Goal: Task Accomplishment & Management: Manage account settings

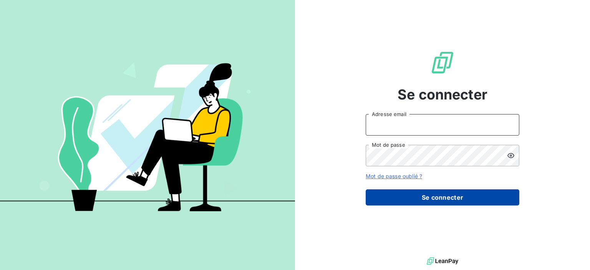
type input "[EMAIL_ADDRESS][DOMAIN_NAME]"
click at [430, 203] on button "Se connecter" at bounding box center [443, 197] width 154 height 16
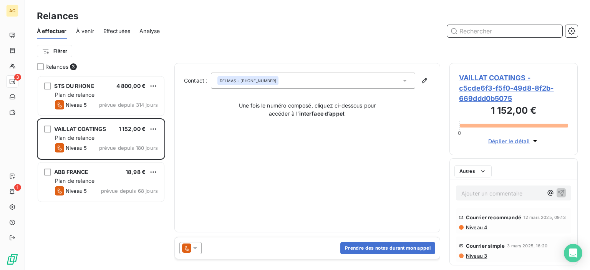
scroll to position [6, 6]
